Goal: Task Accomplishment & Management: Manage account settings

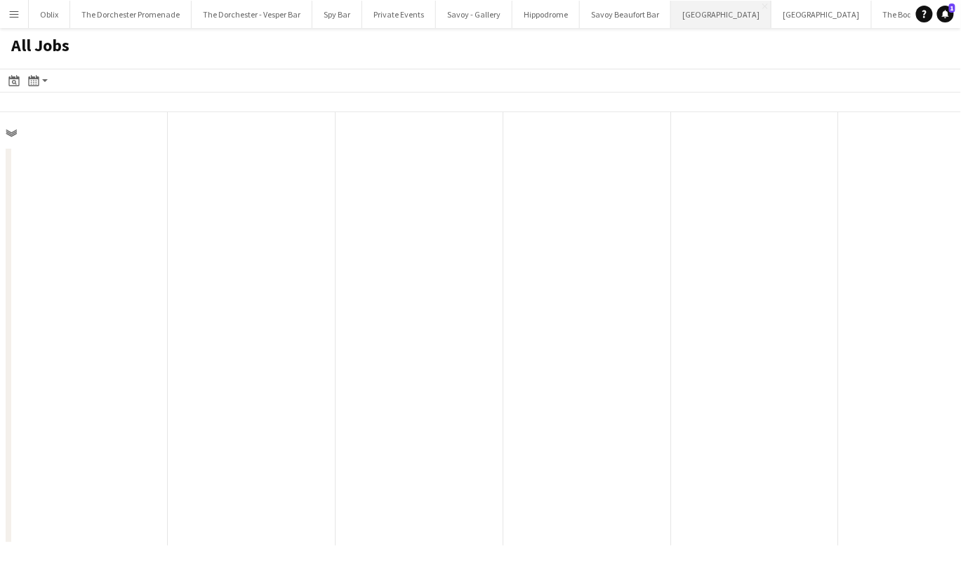
scroll to position [0, 335]
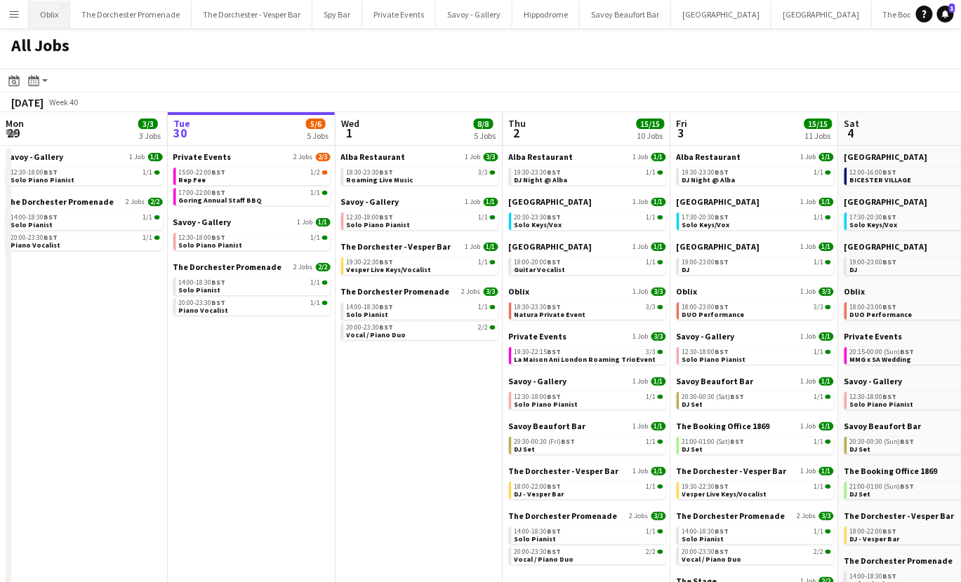
click at [50, 15] on button "Oblix Close" at bounding box center [49, 14] width 41 height 27
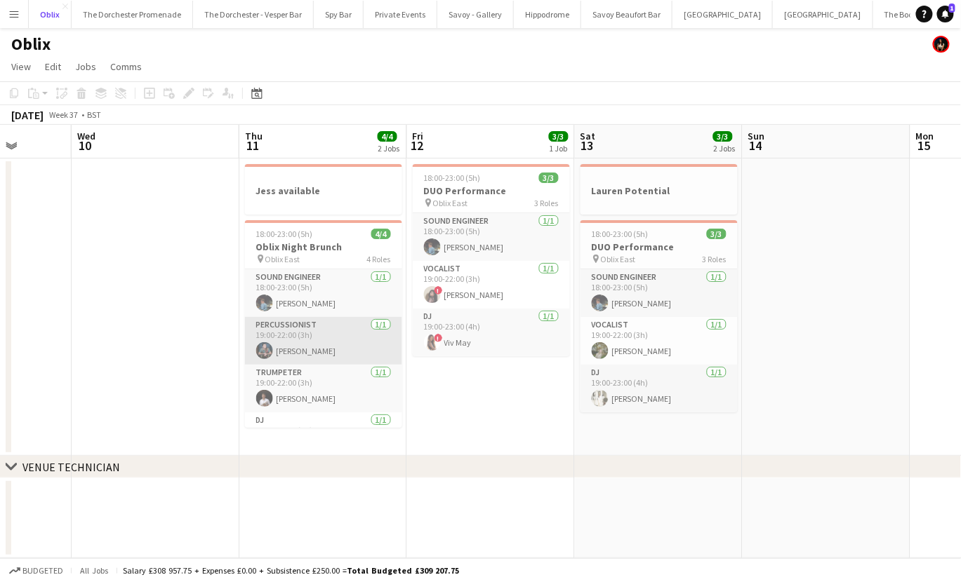
scroll to position [1, 0]
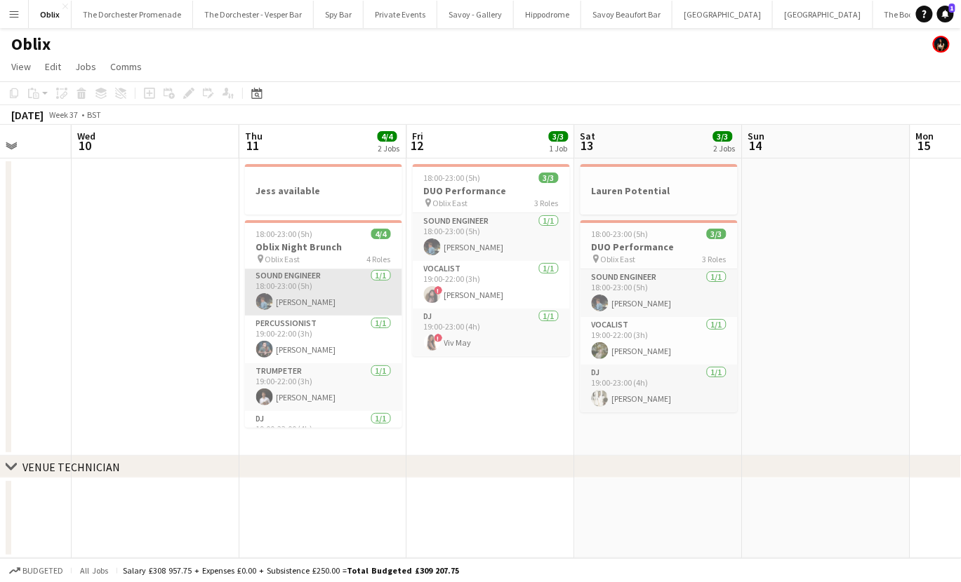
click at [297, 285] on app-card-role "Sound Engineer [DATE] 18:00-23:00 (5h) [PERSON_NAME]" at bounding box center [323, 292] width 157 height 48
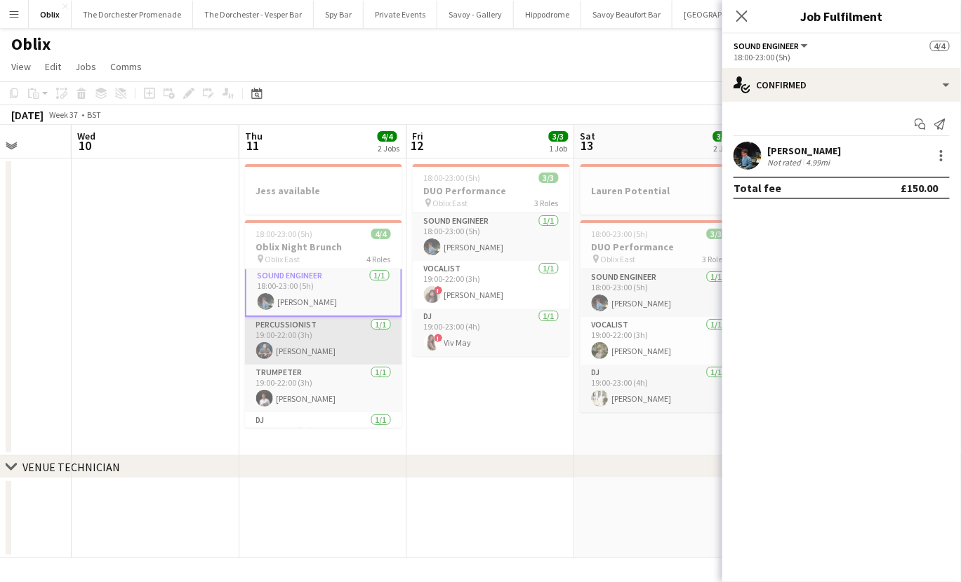
click at [298, 327] on app-card-role "Percussionist [DATE] 19:00-22:00 (3h) [PERSON_NAME]" at bounding box center [323, 341] width 157 height 48
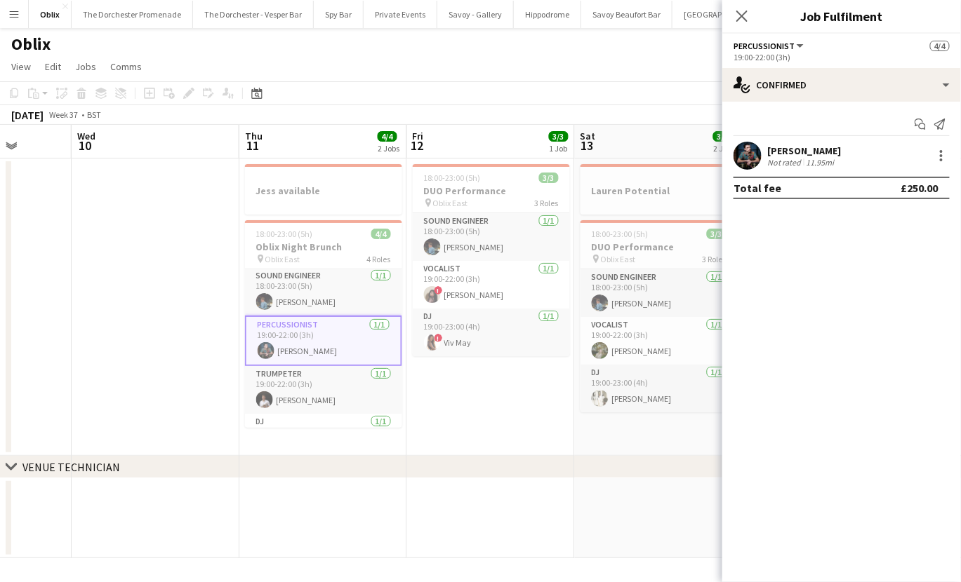
scroll to position [34, 0]
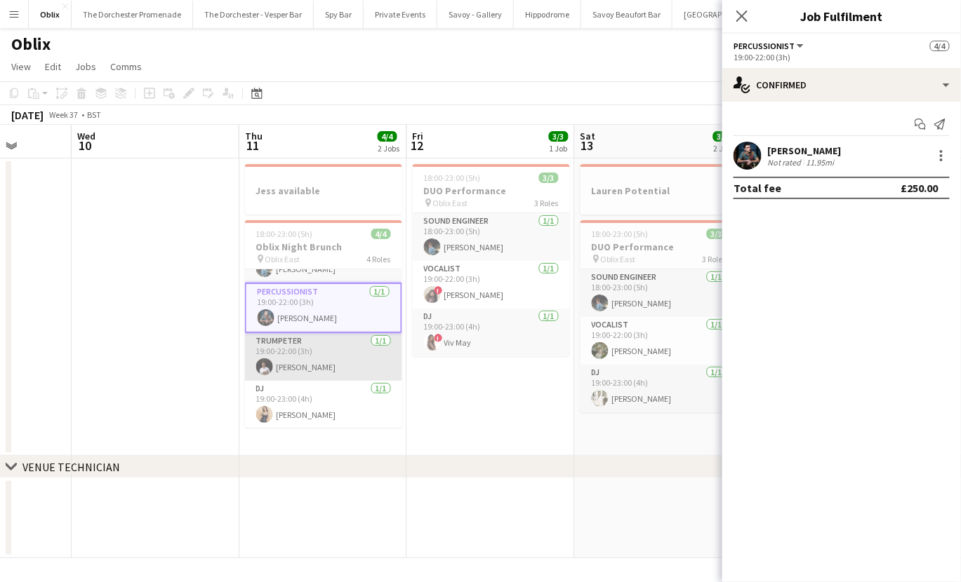
click at [302, 348] on app-card-role "Trumpeter [DATE] 19:00-22:00 (3h) [PERSON_NAME]" at bounding box center [323, 357] width 157 height 48
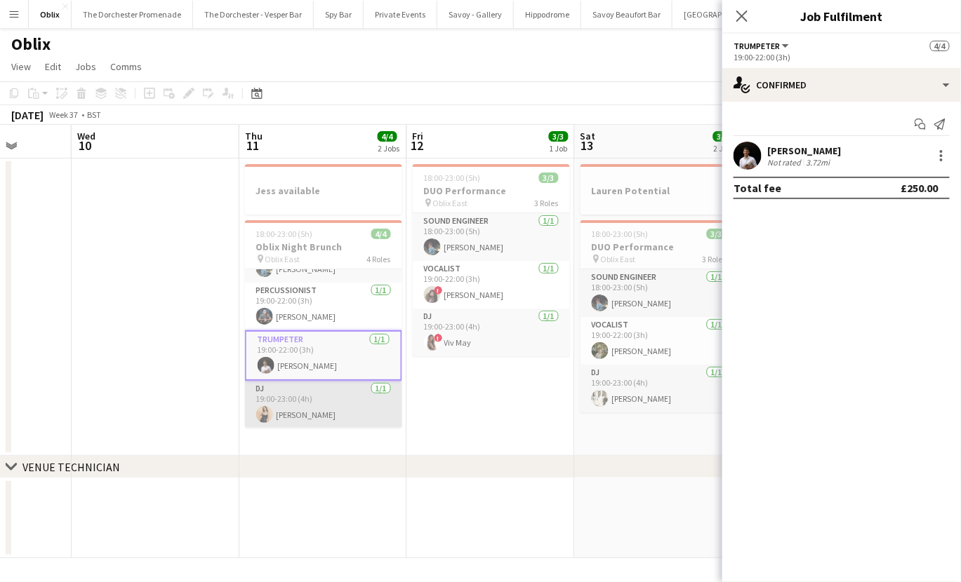
click at [300, 399] on app-card-role "DJ [DATE] 19:00-23:00 (4h) [PERSON_NAME]" at bounding box center [323, 405] width 157 height 48
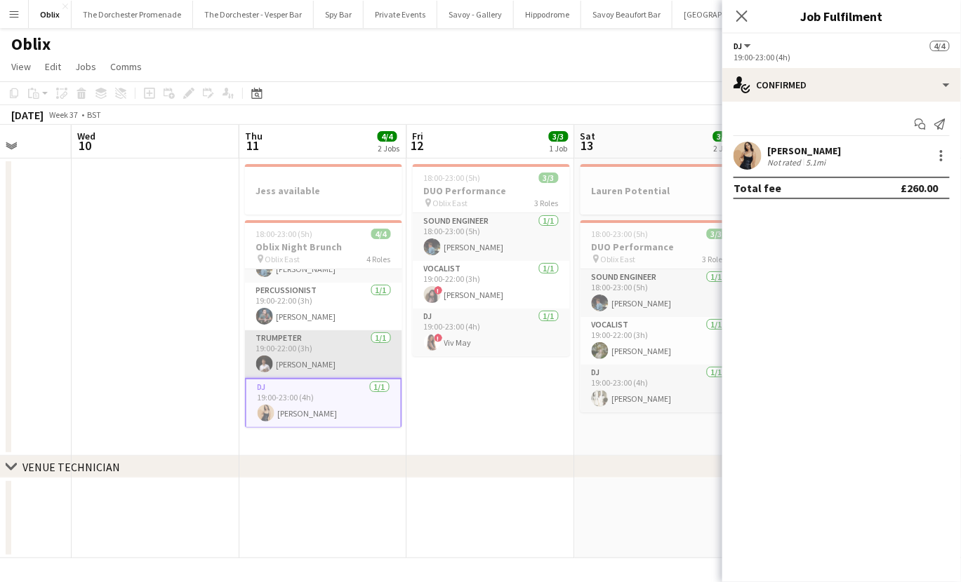
click at [294, 349] on app-card-role "Trumpeter [DATE] 19:00-22:00 (3h) [PERSON_NAME]" at bounding box center [323, 355] width 157 height 48
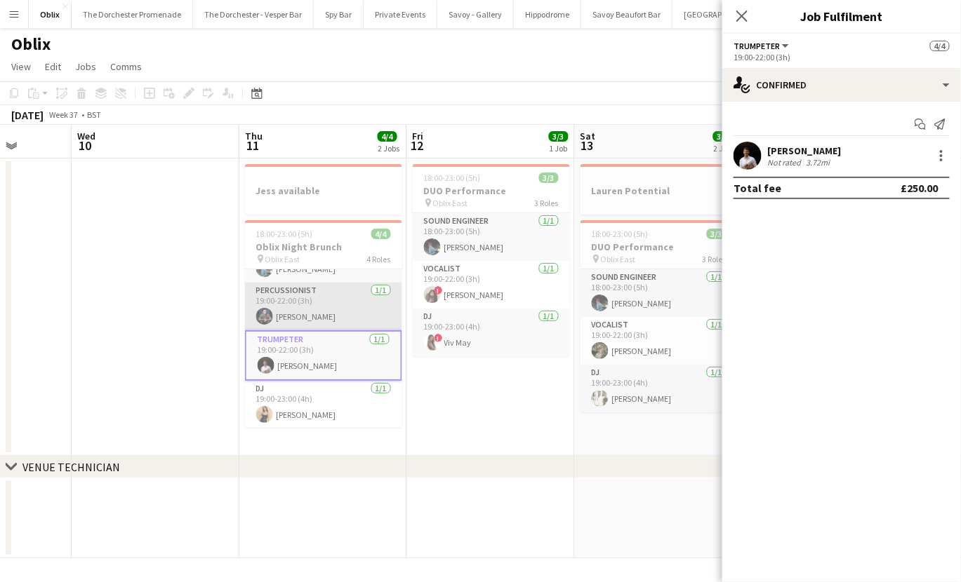
click at [298, 321] on app-card-role "Percussionist [DATE] 19:00-22:00 (3h) [PERSON_NAME]" at bounding box center [323, 307] width 157 height 48
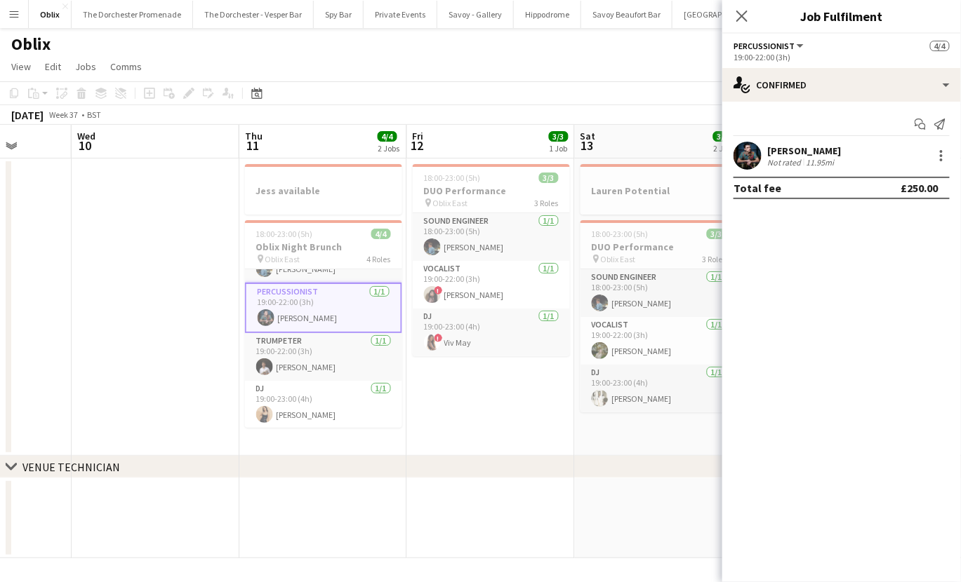
scroll to position [0, 0]
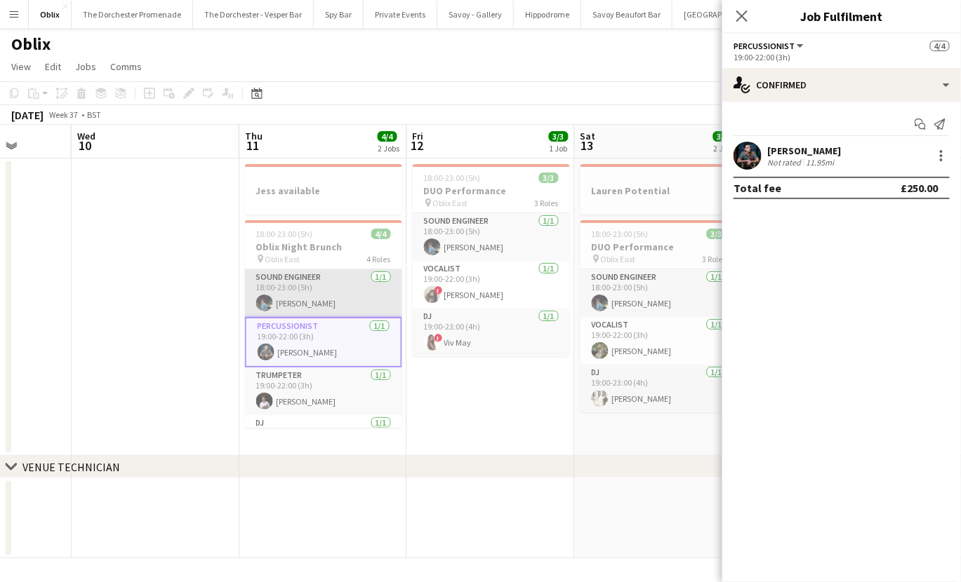
click at [304, 291] on app-card-role "Sound Engineer [DATE] 18:00-23:00 (5h) [PERSON_NAME]" at bounding box center [323, 293] width 157 height 48
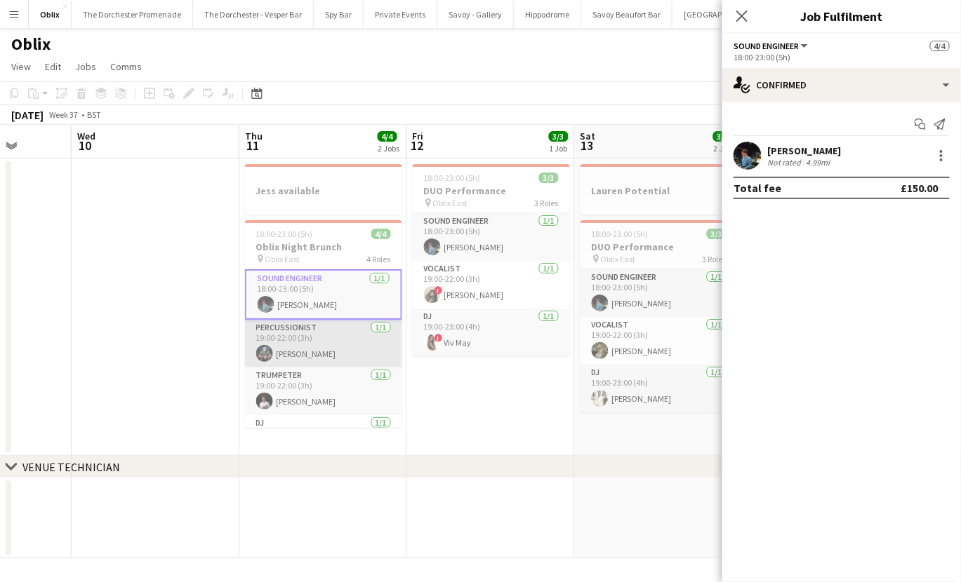
click at [291, 352] on app-card-role "Percussionist [DATE] 19:00-22:00 (3h) [PERSON_NAME]" at bounding box center [323, 344] width 157 height 48
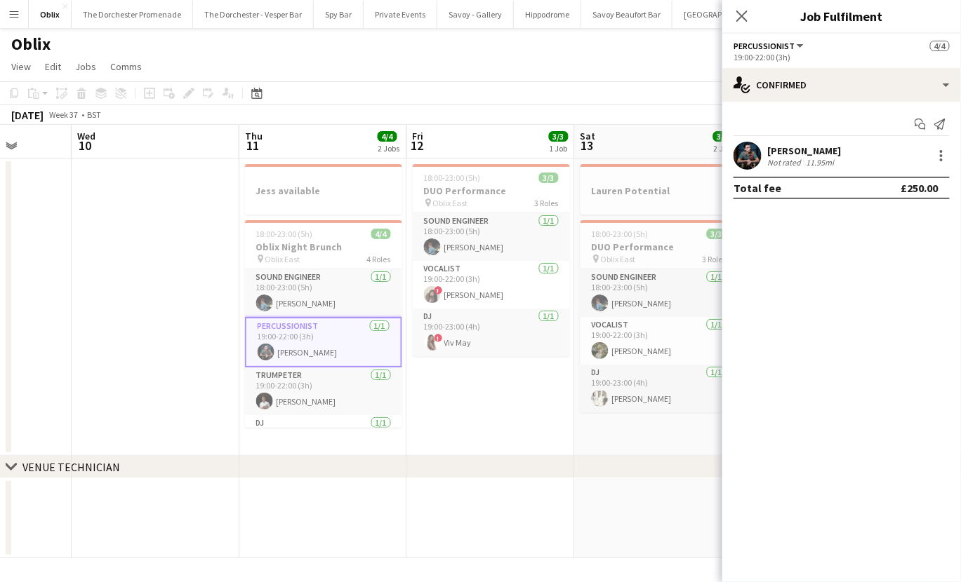
click at [925, 187] on div "£250.00" at bounding box center [919, 188] width 37 height 14
click at [291, 236] on span "18:00-23:00 (5h)" at bounding box center [284, 234] width 57 height 11
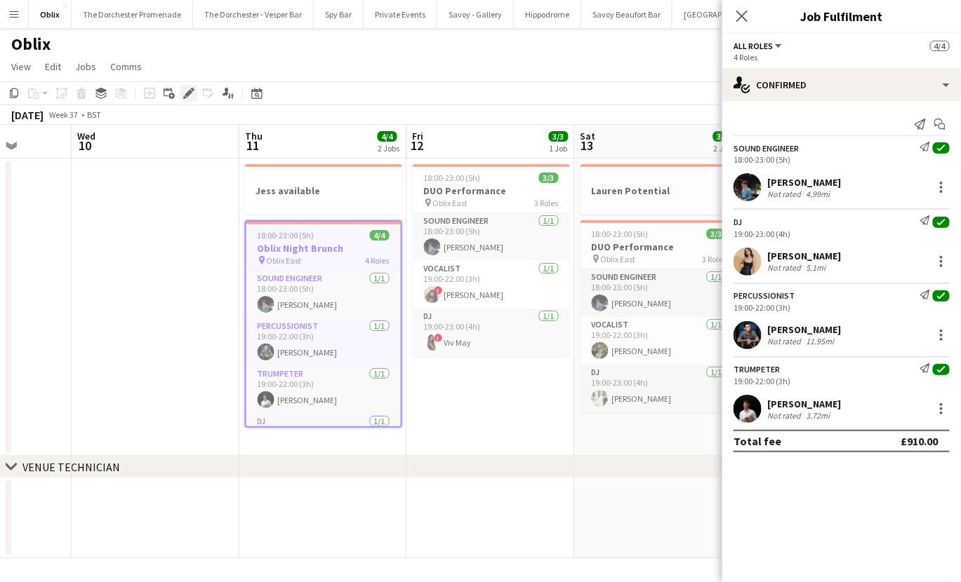
click at [186, 97] on icon "Edit" at bounding box center [188, 93] width 11 height 11
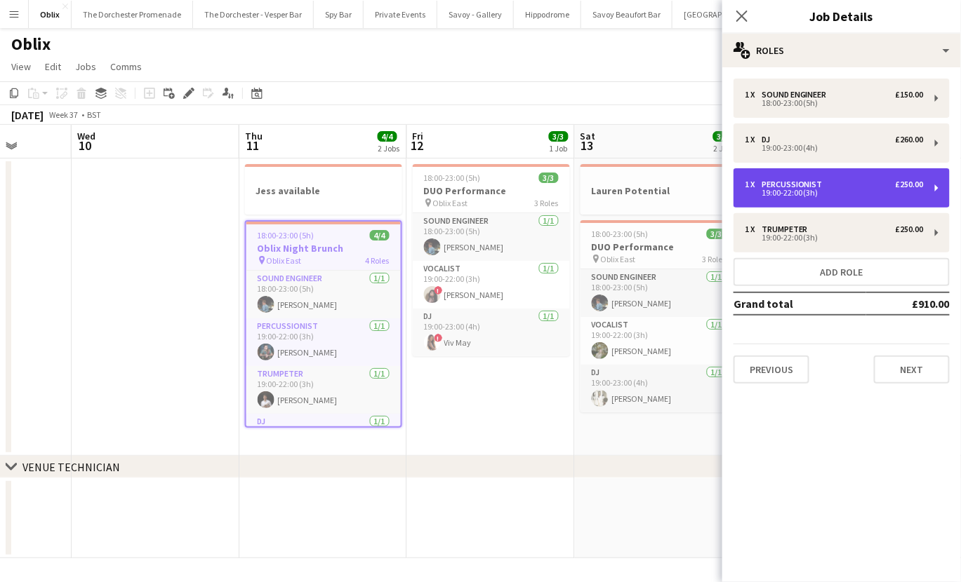
click at [849, 187] on div "1 x Percussionist £250.00" at bounding box center [834, 185] width 179 height 10
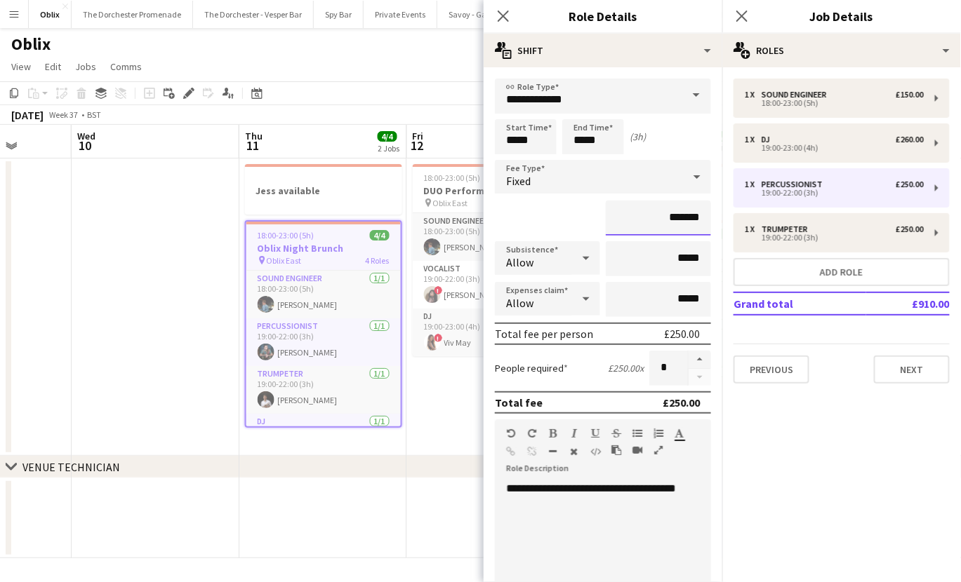
click at [669, 217] on input "*******" at bounding box center [658, 218] width 105 height 35
click at [677, 215] on input "*******" at bounding box center [658, 218] width 105 height 35
type input "*******"
click at [863, 343] on div "1 x Sound Engineer £150.00 18:00-23:00 (5h) 1 x DJ £260.00 19:00-23:00 (4h) 1 x…" at bounding box center [841, 231] width 239 height 305
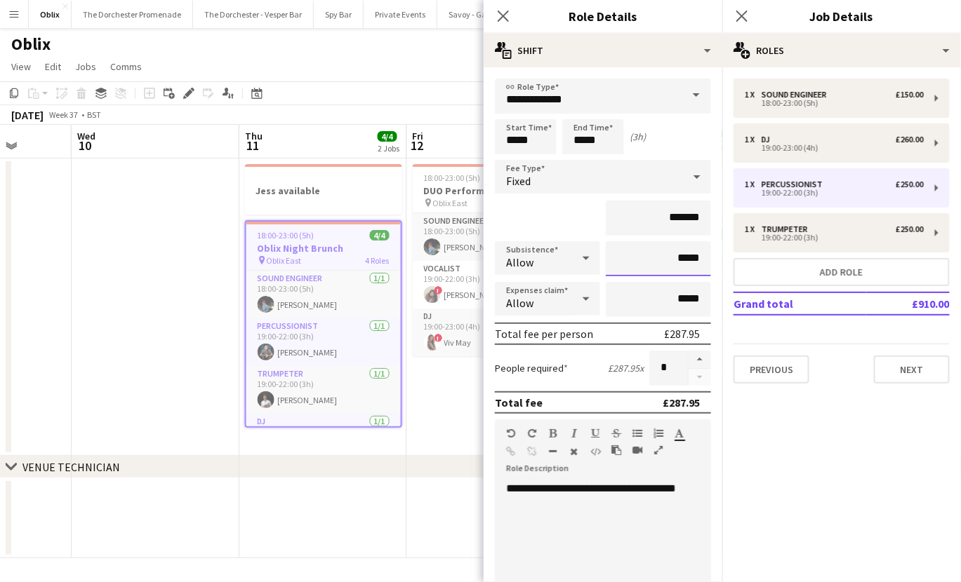
click at [648, 265] on input "*****" at bounding box center [658, 258] width 105 height 35
click at [806, 453] on mat-expansion-panel "pencil3 General details 1 x Sound Engineer £150.00 18:00-23:00 (5h) 1 x DJ £260…" at bounding box center [841, 324] width 239 height 515
click at [911, 361] on button "Next" at bounding box center [912, 370] width 76 height 28
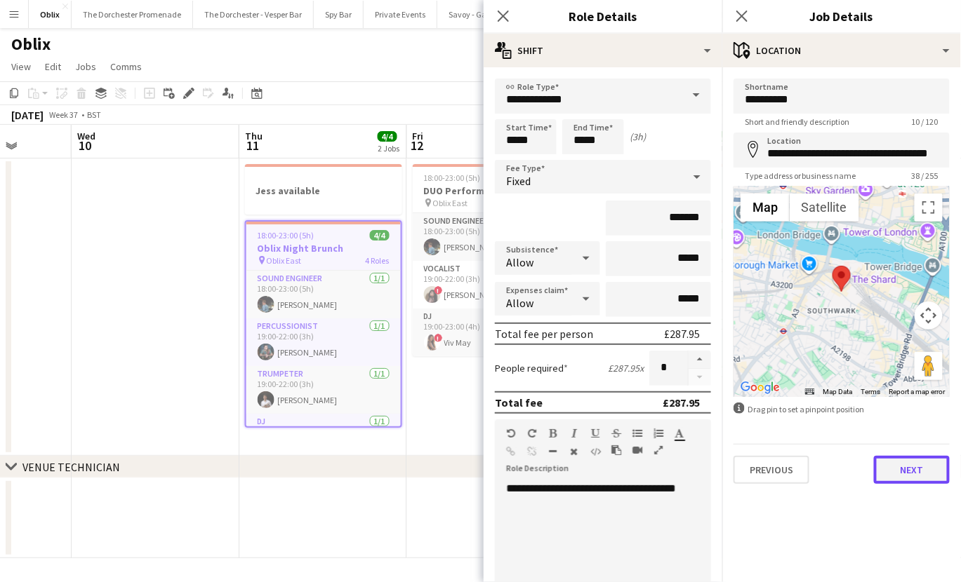
click at [914, 473] on button "Next" at bounding box center [912, 470] width 76 height 28
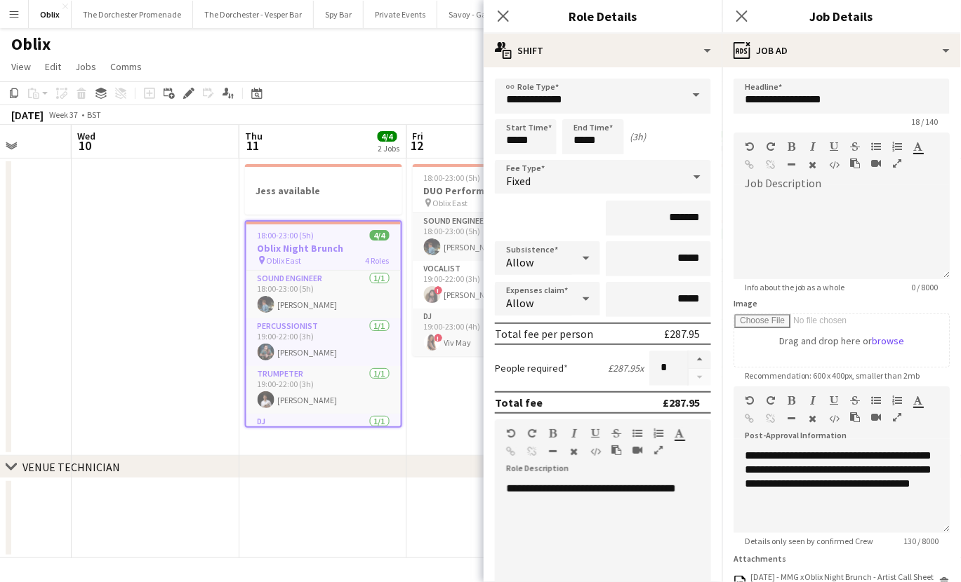
scroll to position [150, 0]
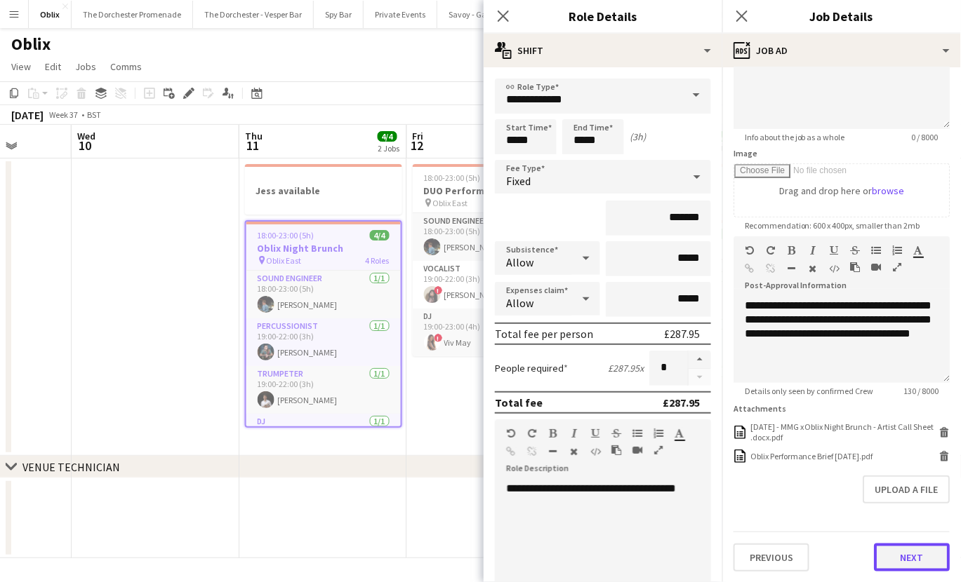
click at [909, 564] on button "Next" at bounding box center [912, 558] width 76 height 28
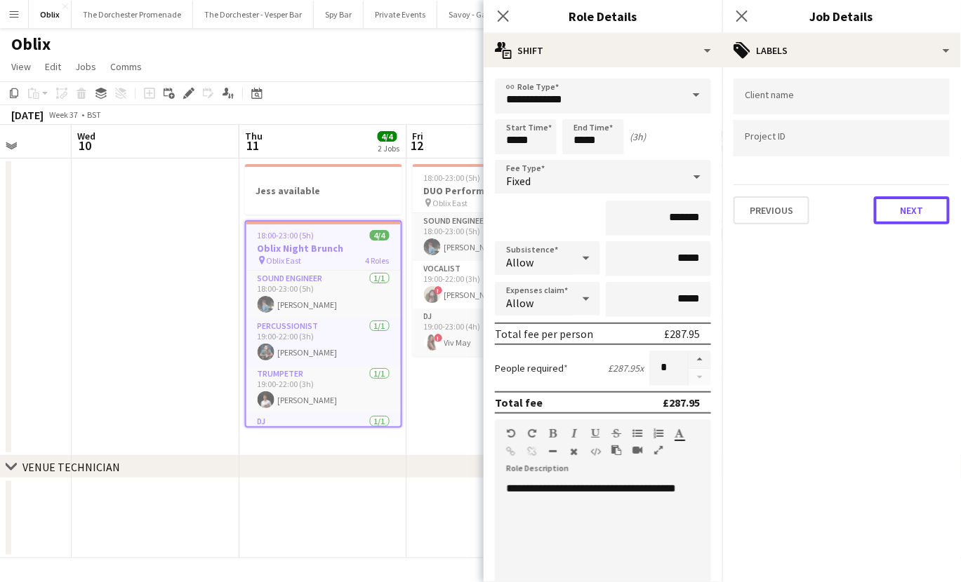
click at [924, 207] on button "Next" at bounding box center [912, 210] width 76 height 28
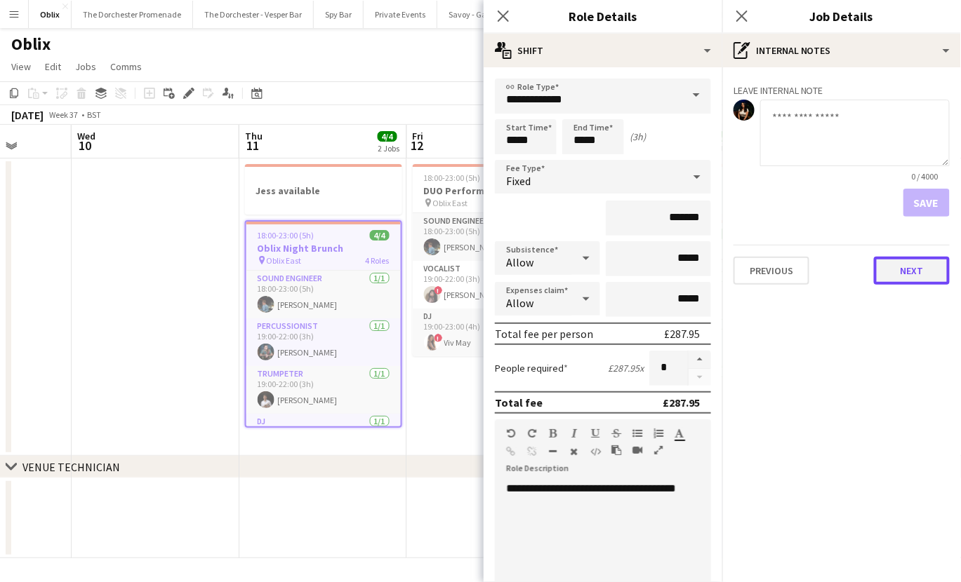
click at [907, 270] on button "Next" at bounding box center [912, 271] width 76 height 28
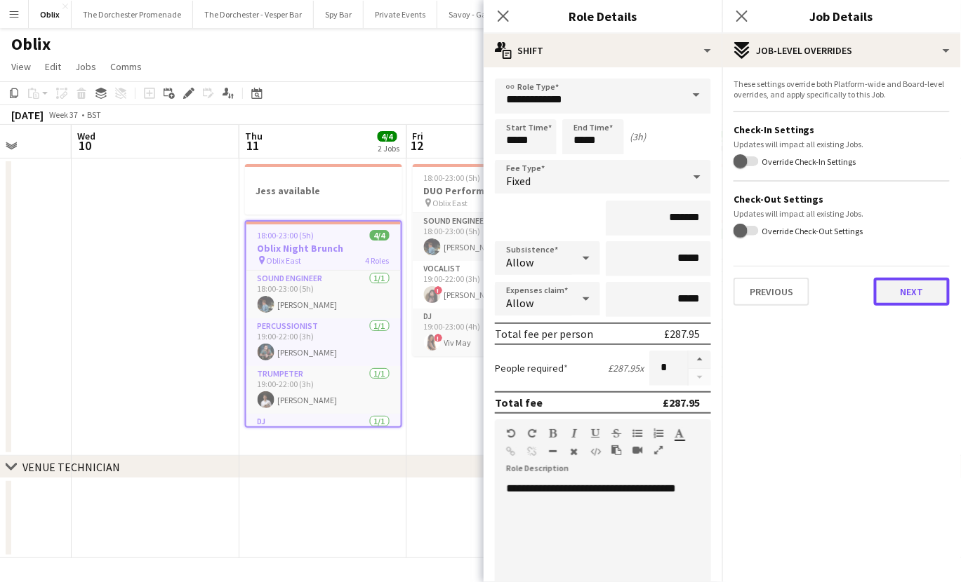
click at [910, 288] on button "Next" at bounding box center [912, 292] width 76 height 28
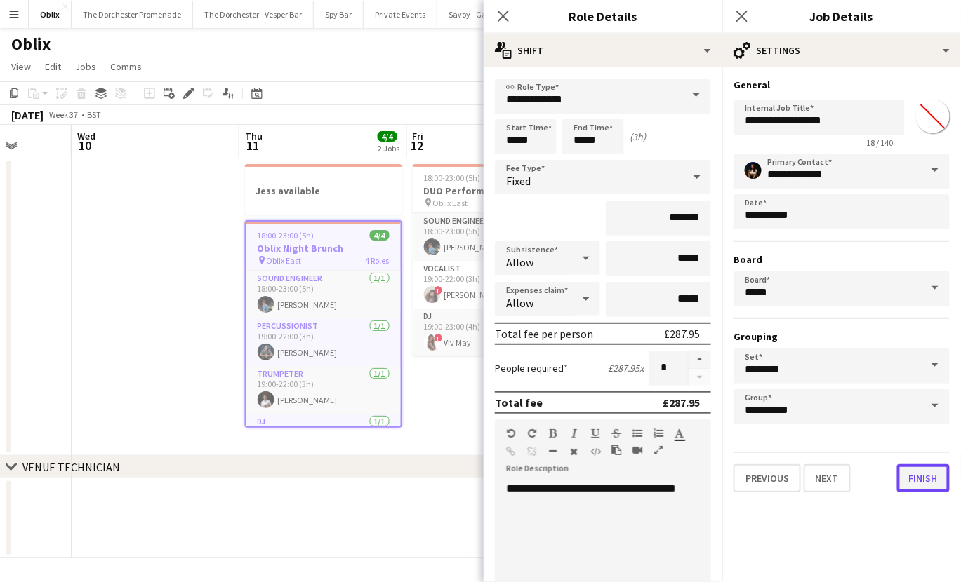
click at [923, 479] on button "Finish" at bounding box center [923, 479] width 53 height 28
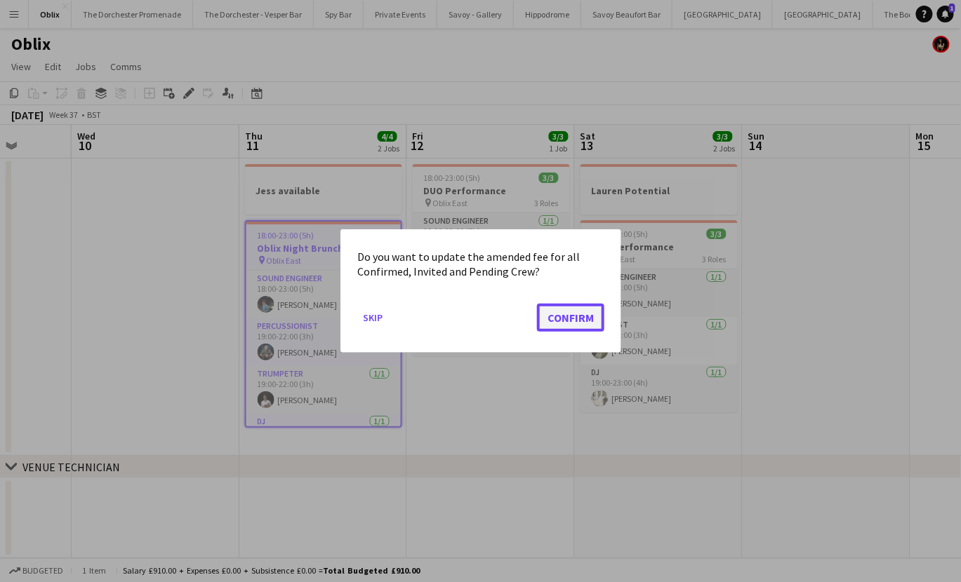
click at [575, 316] on button "Confirm" at bounding box center [570, 318] width 67 height 28
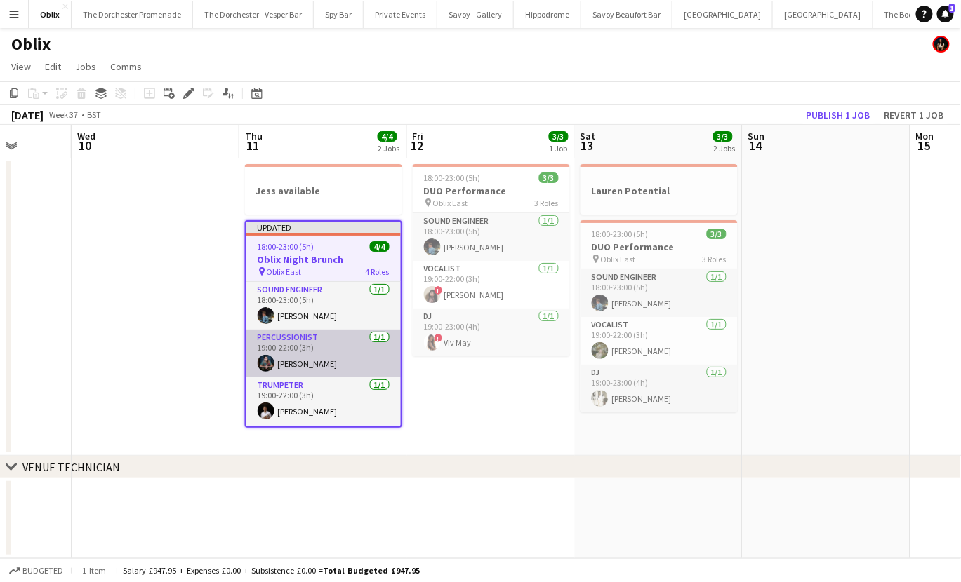
click at [321, 350] on app-card-role "Percussionist [DATE] 19:00-22:00 (3h) [PERSON_NAME]" at bounding box center [323, 354] width 154 height 48
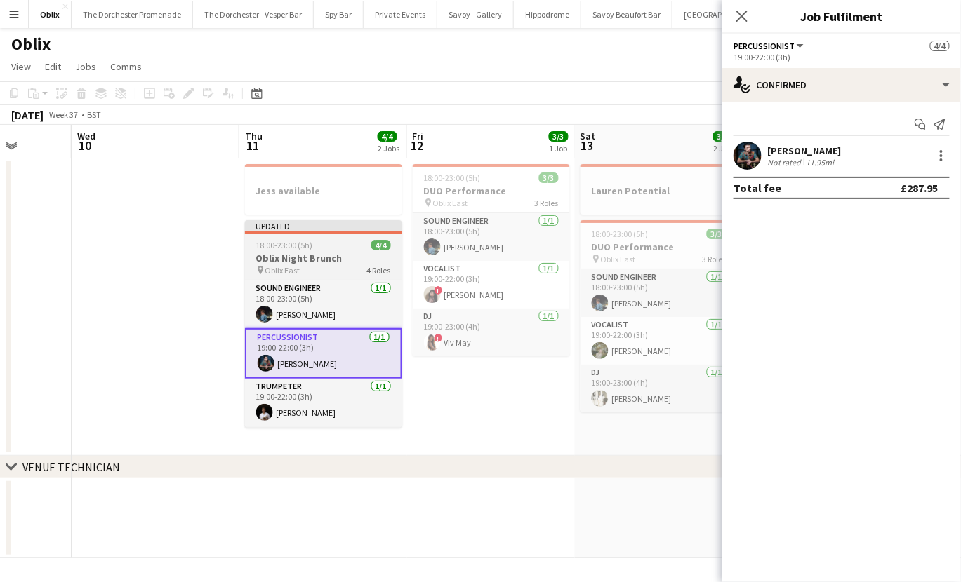
click at [313, 225] on div "Updated" at bounding box center [323, 225] width 157 height 11
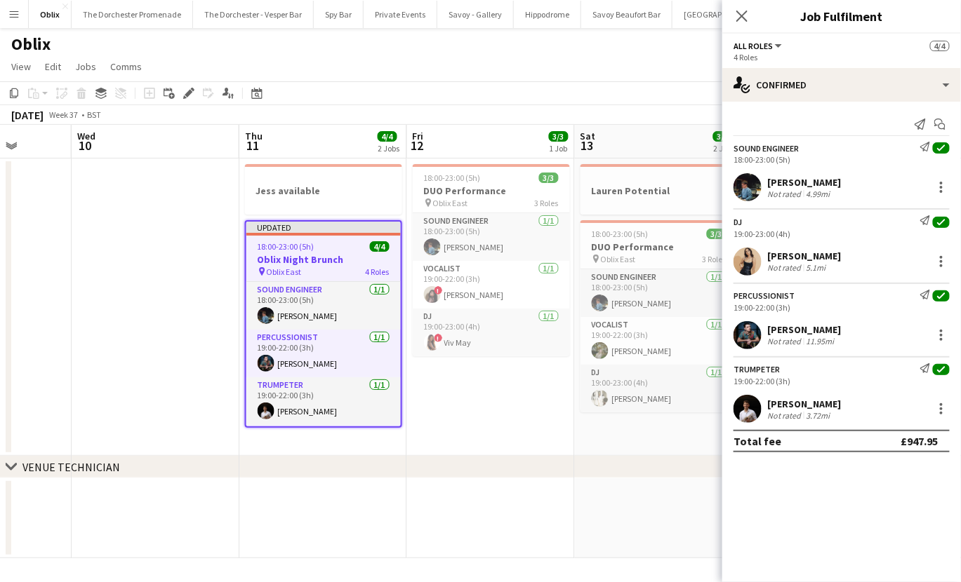
click at [319, 267] on div "pin Oblix East 4 Roles" at bounding box center [323, 271] width 154 height 11
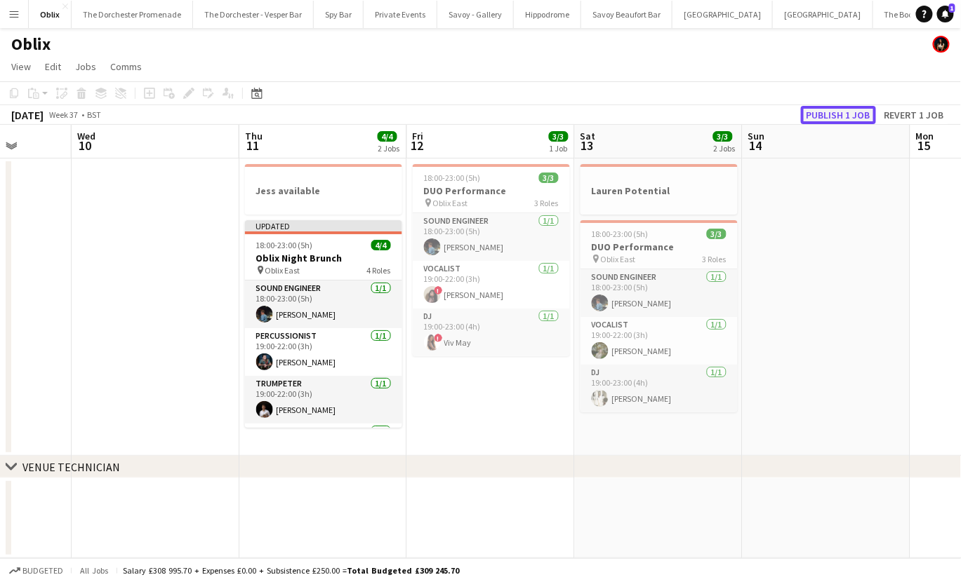
click at [848, 111] on button "Publish 1 job" at bounding box center [838, 115] width 75 height 18
